Goal: Complete application form

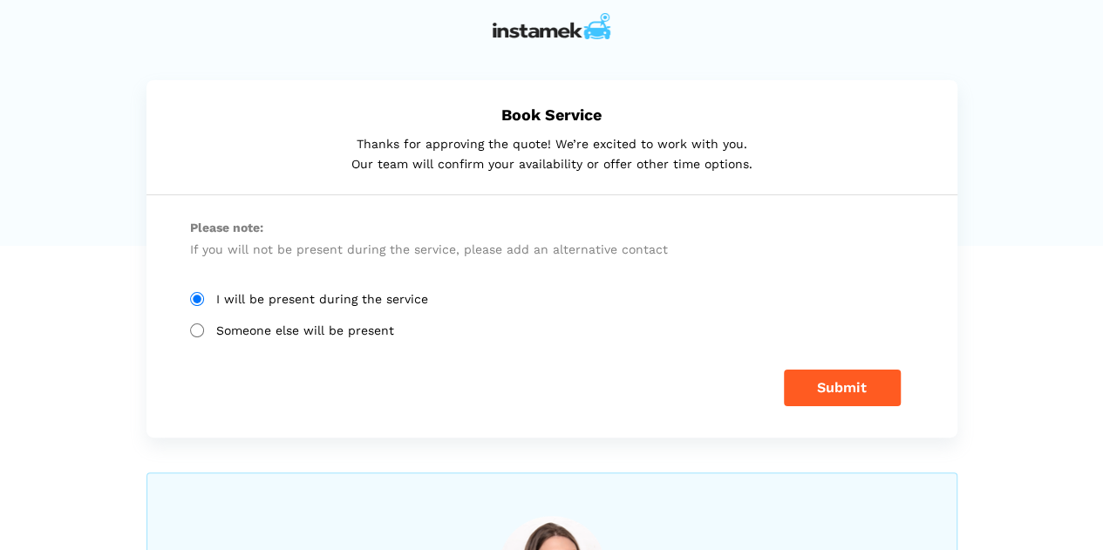
click at [194, 326] on input "Someone else will be present" at bounding box center [197, 331] width 14 height 14
radio input "true"
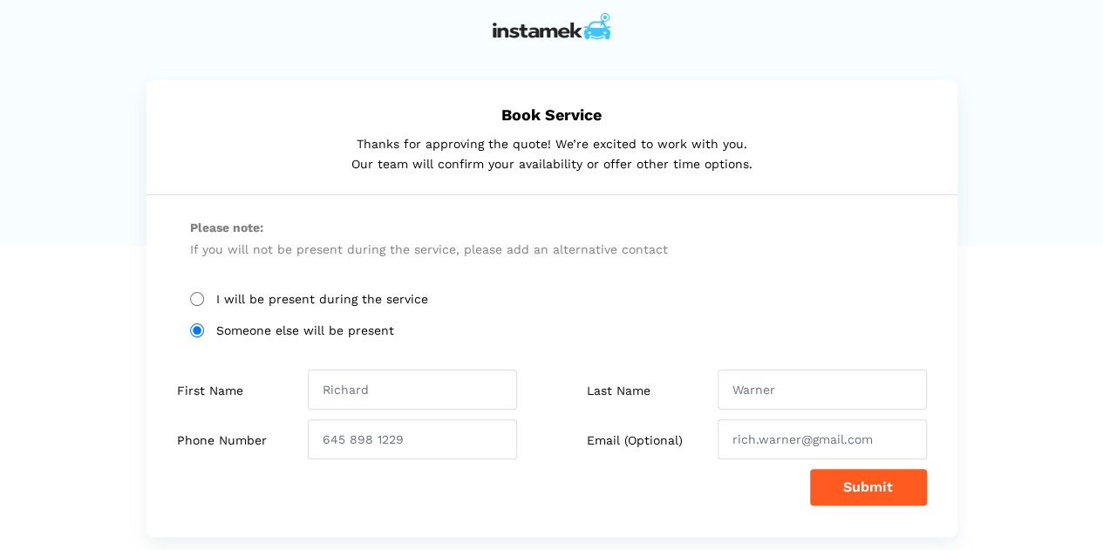
click at [195, 299] on input "I will be present during the service" at bounding box center [197, 299] width 14 height 14
radio input "true"
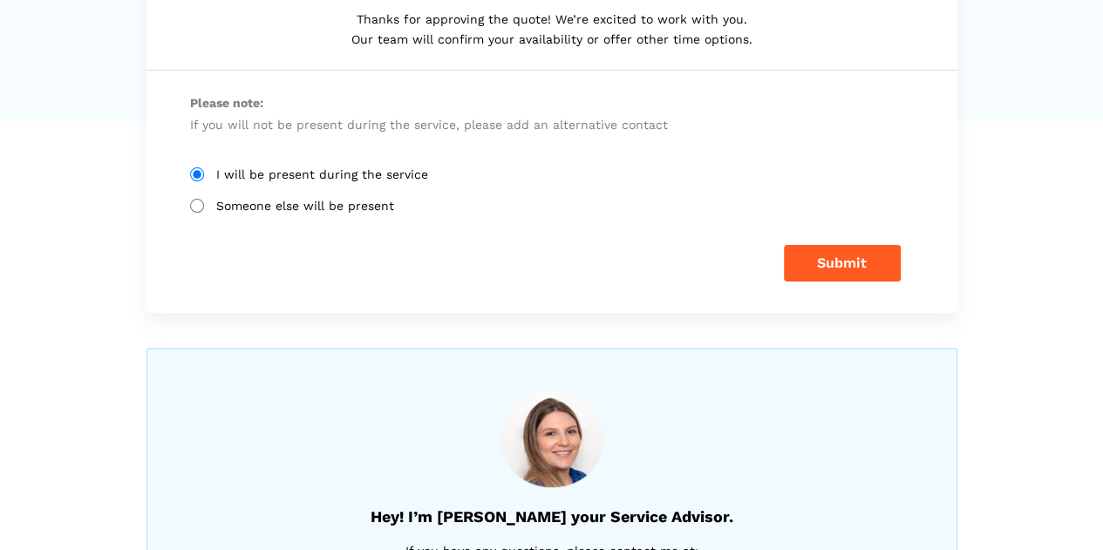
scroll to position [103, 0]
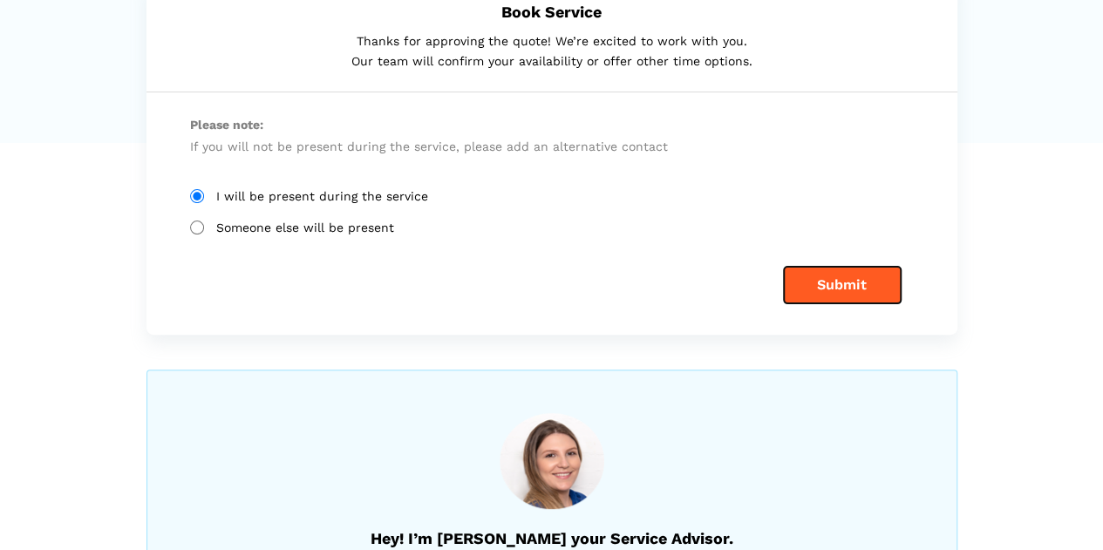
click at [834, 281] on button "Submit" at bounding box center [842, 285] width 117 height 37
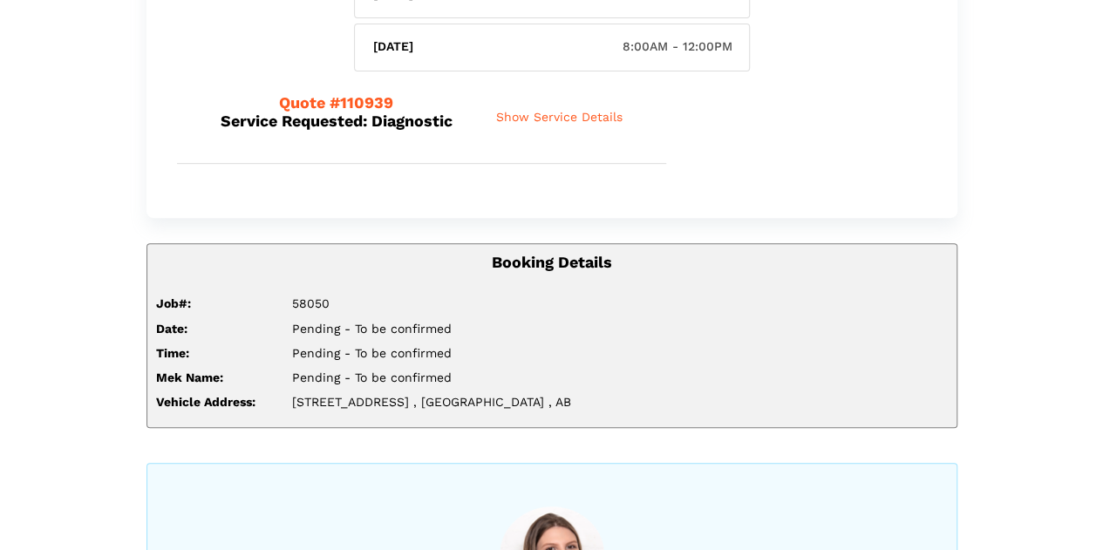
scroll to position [436, 0]
